Goal: Task Accomplishment & Management: Manage account settings

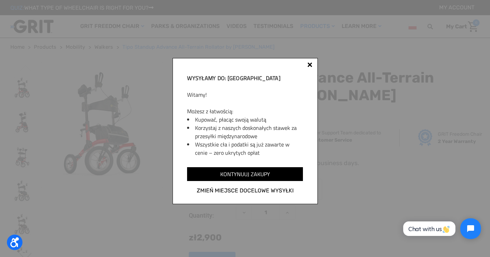
click at [310, 67] on div at bounding box center [310, 66] width 6 height 6
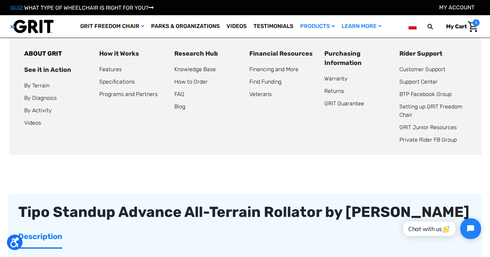
scroll to position [69, 0]
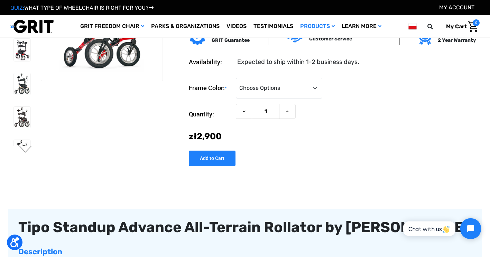
click at [413, 26] on img at bounding box center [413, 26] width 8 height 9
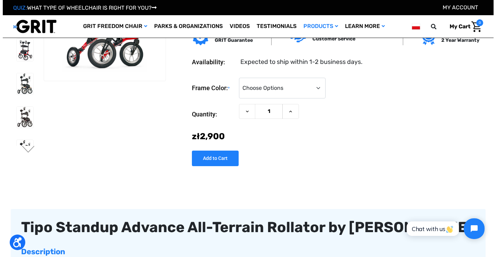
scroll to position [0, 0]
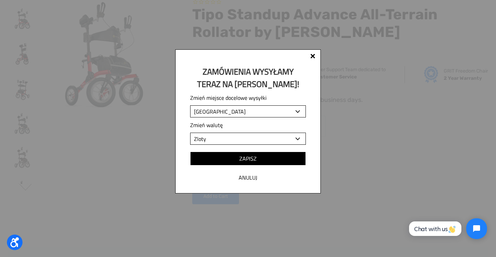
click at [233, 142] on select "Afghani Algerian Dinar Argentine Peso Armenian Dram Aruban Florin Australian Do…" at bounding box center [248, 139] width 116 height 12
select select "USD"
click at [190, 133] on select "Afghani Algerian Dinar Argentine Peso Armenian Dram Aruban Florin Australian Do…" at bounding box center [248, 139] width 116 height 12
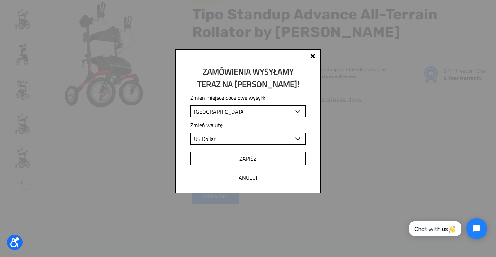
click at [239, 160] on input "Zapisz" at bounding box center [248, 159] width 116 height 14
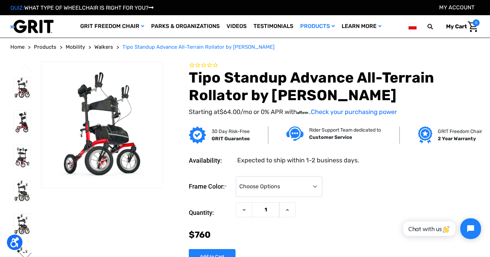
click at [410, 28] on img at bounding box center [413, 26] width 8 height 9
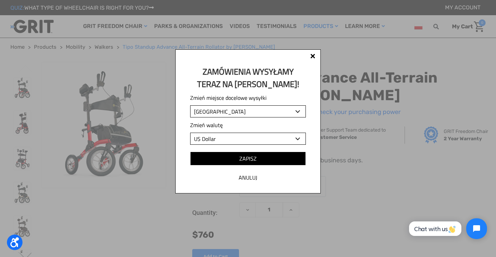
click at [288, 112] on select "[GEOGRAPHIC_DATA] [GEOGRAPHIC_DATA] [GEOGRAPHIC_DATA] [GEOGRAPHIC_DATA] [GEOGRA…" at bounding box center [248, 112] width 116 height 12
select select "US"
click at [190, 106] on select "[GEOGRAPHIC_DATA] [GEOGRAPHIC_DATA] [GEOGRAPHIC_DATA] [GEOGRAPHIC_DATA] [GEOGRA…" at bounding box center [248, 112] width 116 height 12
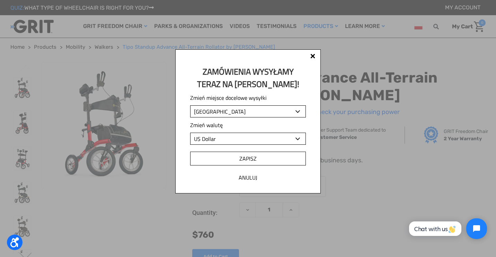
click at [252, 162] on input "Zapisz" at bounding box center [248, 159] width 116 height 14
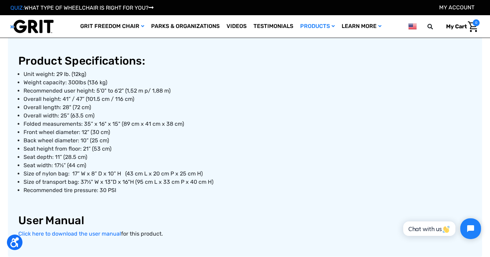
scroll to position [588, 0]
